Goal: Task Accomplishment & Management: Complete application form

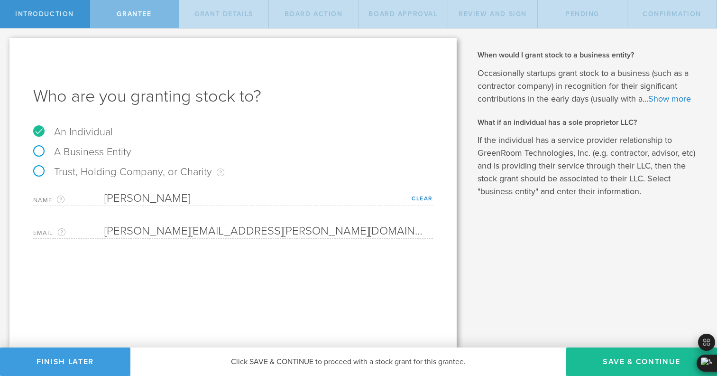
click at [165, 174] on label "Trust, Holding Company, or Charity An individual that has a service provider re…" at bounding box center [128, 171] width 191 height 12
click at [6, 44] on input "Trust, Holding Company, or Charity An individual that has a service provider re…" at bounding box center [3, 35] width 6 height 15
radio input "true"
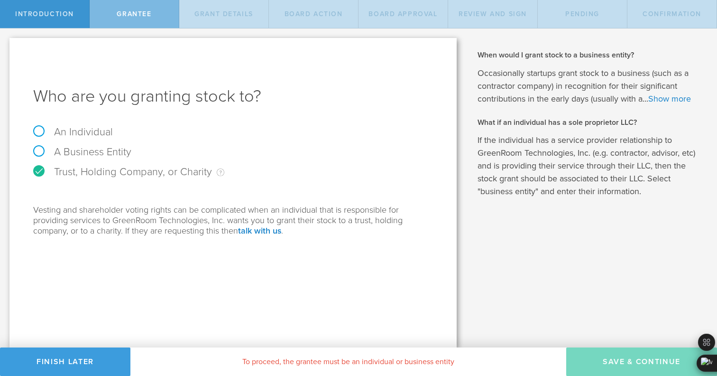
click at [102, 150] on label "A Business Entity" at bounding box center [82, 152] width 98 height 12
click at [6, 44] on input "A Business Entity" at bounding box center [3, 35] width 6 height 15
radio input "true"
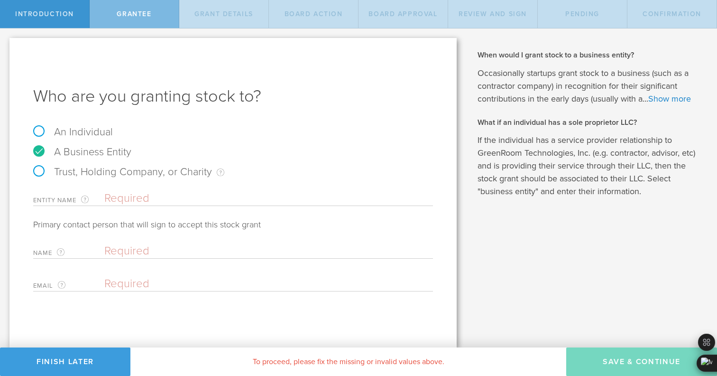
click at [90, 130] on label "An Individual" at bounding box center [73, 132] width 80 height 12
click at [6, 44] on input "An Individual" at bounding box center [3, 35] width 6 height 15
radio input "true"
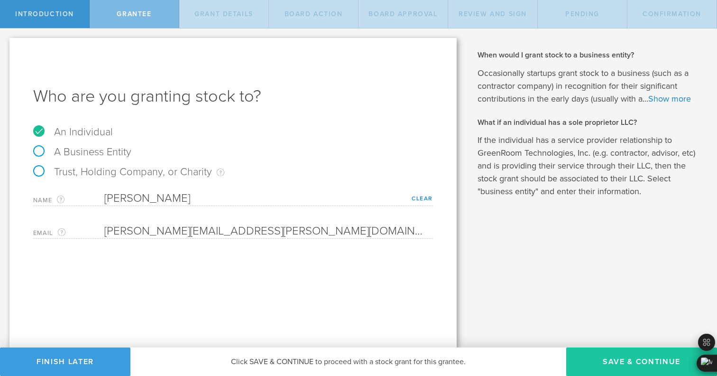
click at [627, 362] on button "Save & Continue" at bounding box center [641, 361] width 151 height 28
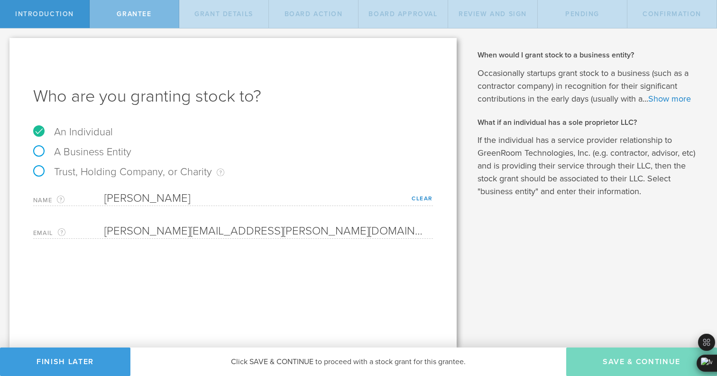
type input "24"
type input "3"
select select "single"
select select "100"
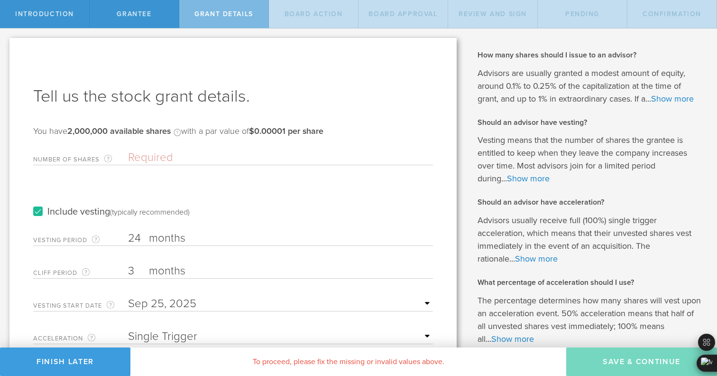
click at [206, 157] on input "Number of Shares The total amount of stock the company is granting to this reci…" at bounding box center [280, 157] width 305 height 14
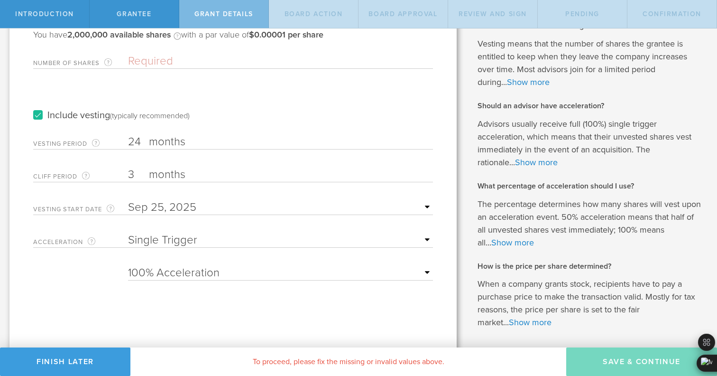
scroll to position [97, 0]
click at [212, 238] on select "None Single Trigger Double Trigger" at bounding box center [280, 239] width 305 height 14
click at [165, 277] on select "25% Acceleration 50% Acceleration 75% Acceleration 100% Acceleration" at bounding box center [280, 272] width 305 height 14
click at [177, 234] on select "None Single Trigger Double Trigger" at bounding box center [280, 239] width 305 height 14
click at [163, 145] on label "months" at bounding box center [196, 142] width 95 height 16
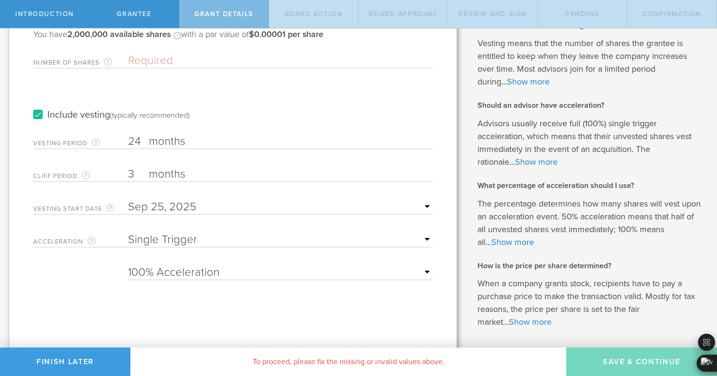
click at [163, 145] on input "24" at bounding box center [280, 141] width 305 height 14
click at [158, 143] on label "months" at bounding box center [196, 142] width 95 height 16
click at [158, 143] on input "24" at bounding box center [280, 141] width 305 height 14
click at [174, 174] on label "months" at bounding box center [196, 175] width 95 height 16
click at [174, 174] on input "3" at bounding box center [280, 174] width 305 height 14
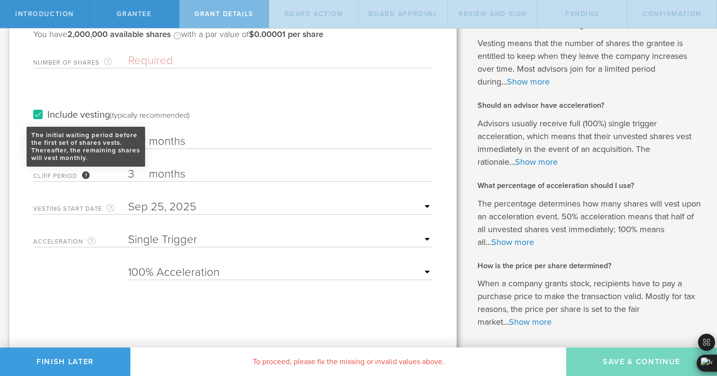
click at [88, 175] on div "The initial waiting period before the first set of shares vests. Thereafter, th…" at bounding box center [86, 175] width 8 height 8
click at [128, 175] on input "3" at bounding box center [280, 174] width 305 height 14
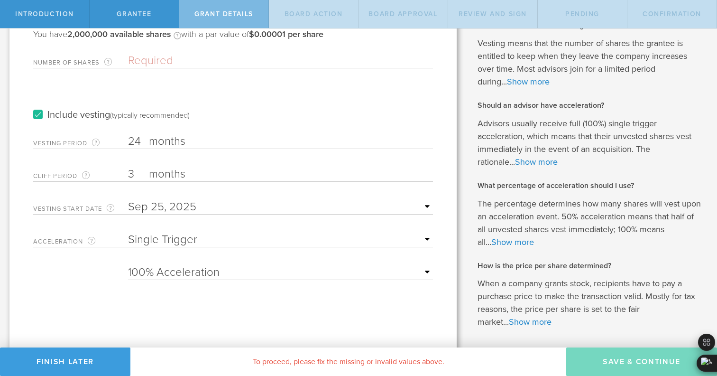
click at [289, 241] on select "None Single Trigger Double Trigger" at bounding box center [280, 239] width 305 height 14
